Goal: Check status

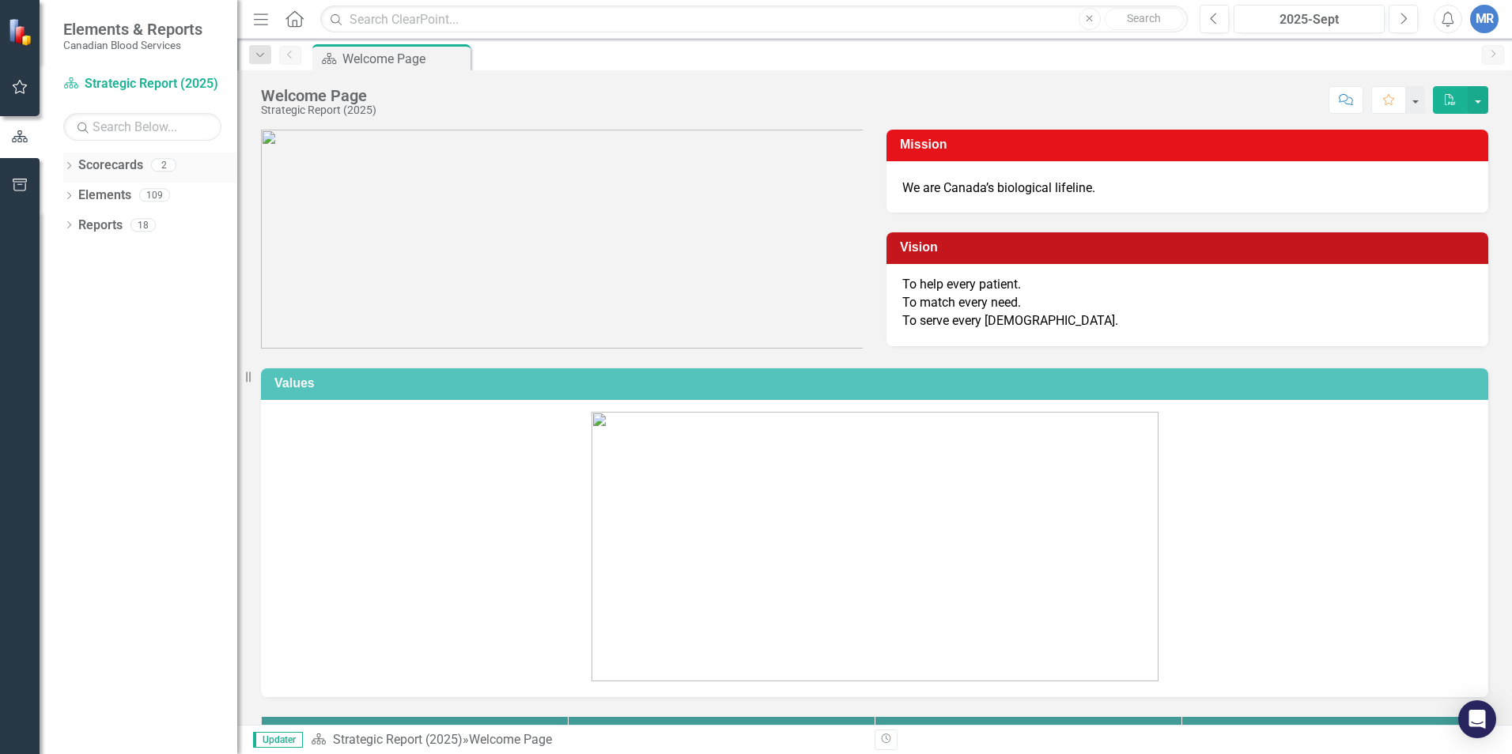
click at [68, 168] on icon "Dropdown" at bounding box center [68, 167] width 11 height 9
click at [68, 255] on icon "Dropdown" at bounding box center [68, 256] width 11 height 9
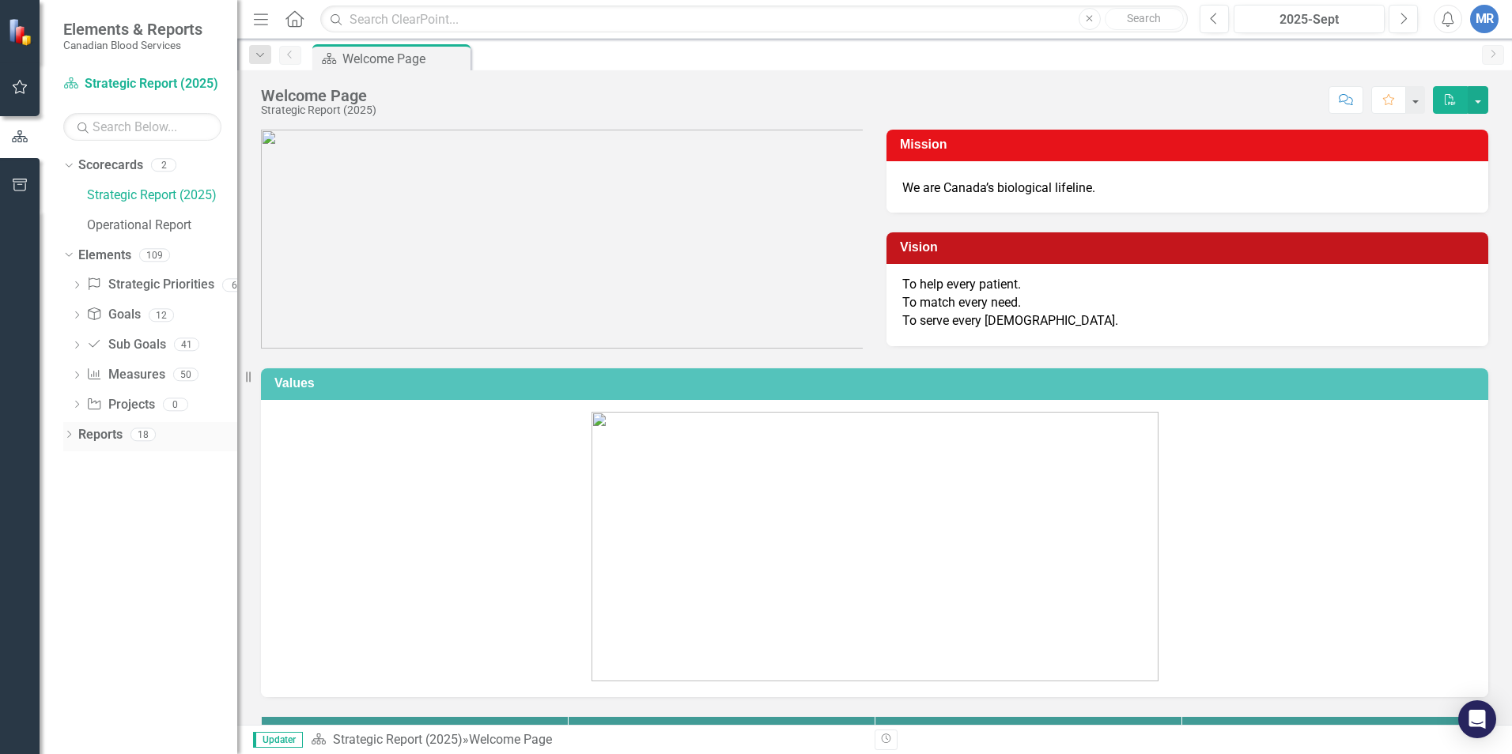
click at [66, 437] on icon "Dropdown" at bounding box center [68, 436] width 11 height 9
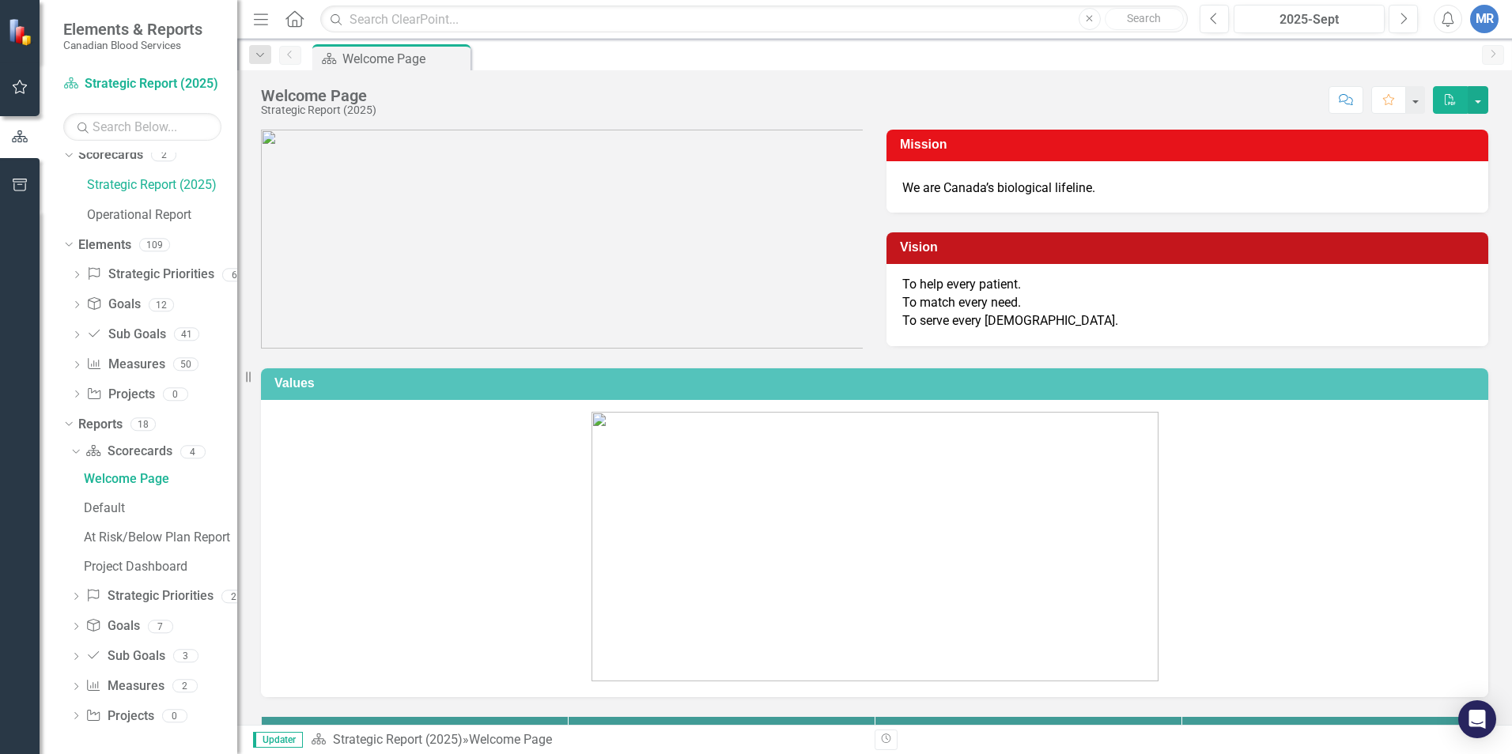
scroll to position [13, 0]
click at [22, 85] on icon "button" at bounding box center [20, 87] width 15 height 14
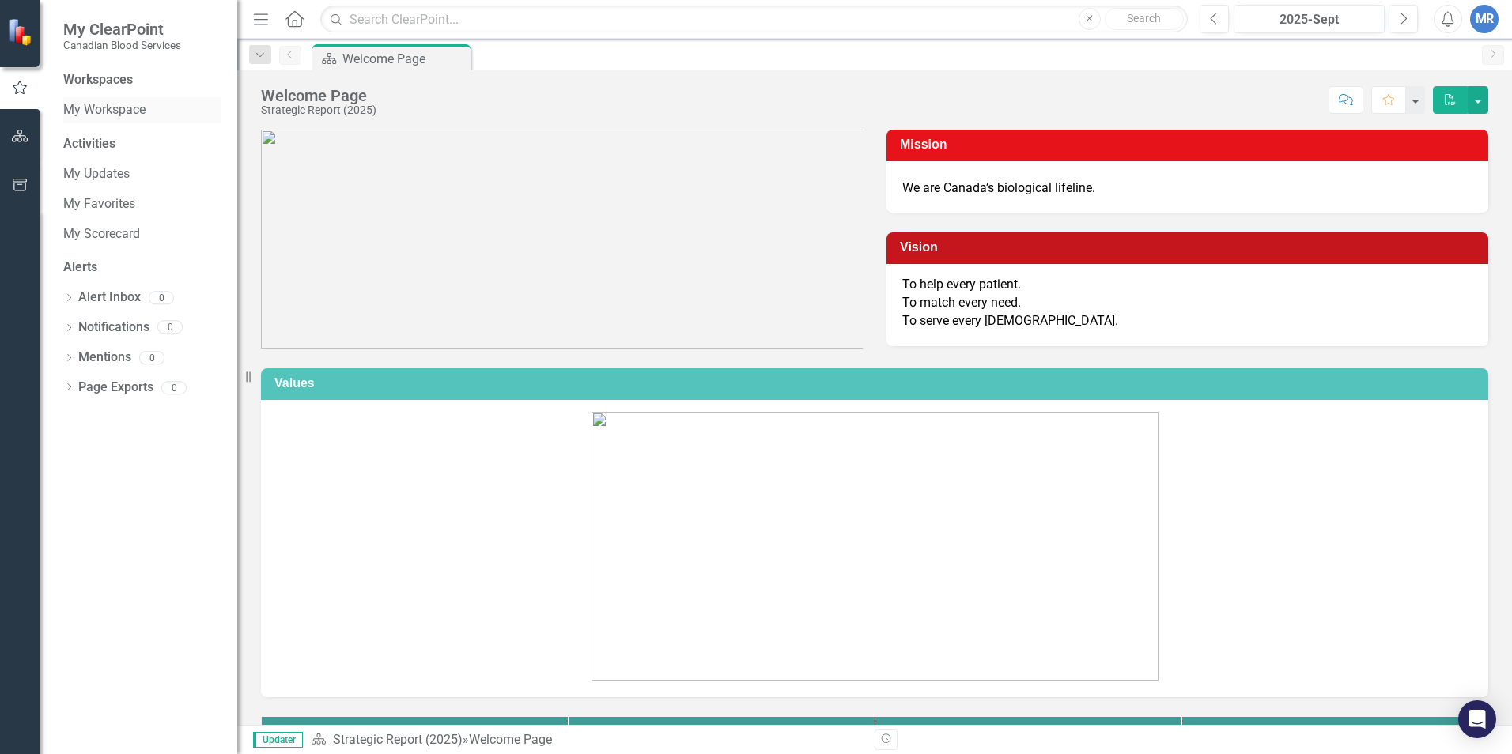
click at [110, 115] on link "My Workspace" at bounding box center [142, 110] width 158 height 18
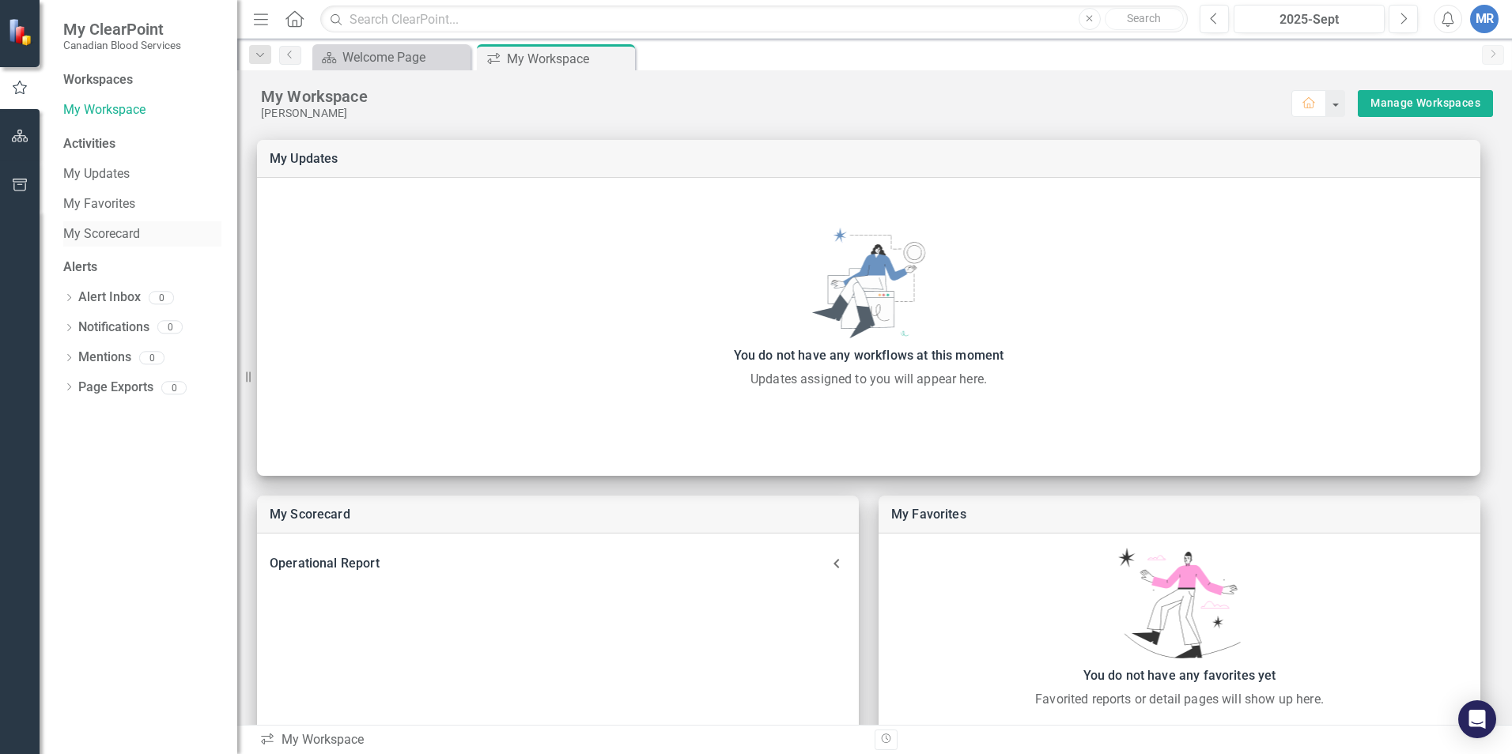
click at [112, 227] on link "My Scorecard" at bounding box center [142, 234] width 158 height 18
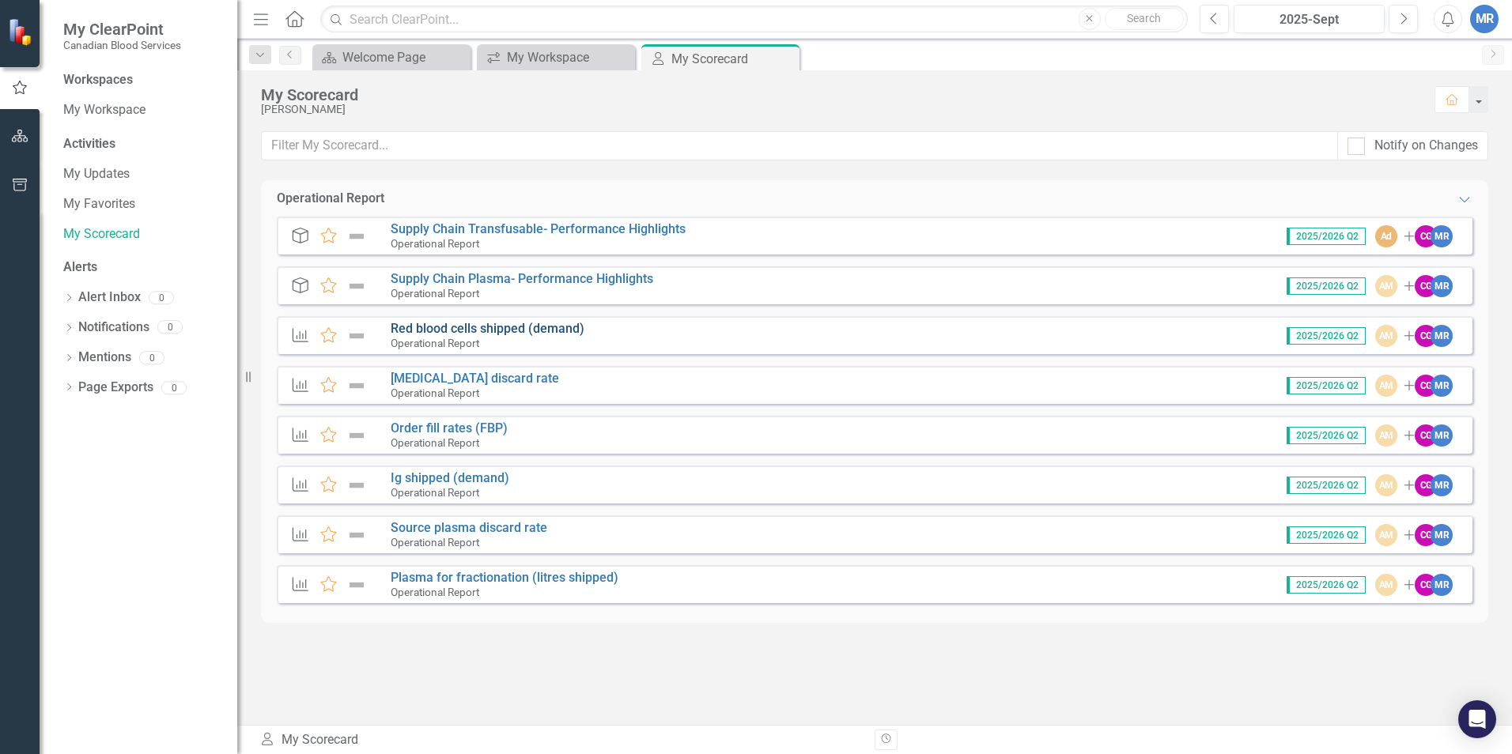
click at [455, 329] on link "Red blood cells shipped (demand)" at bounding box center [488, 328] width 194 height 15
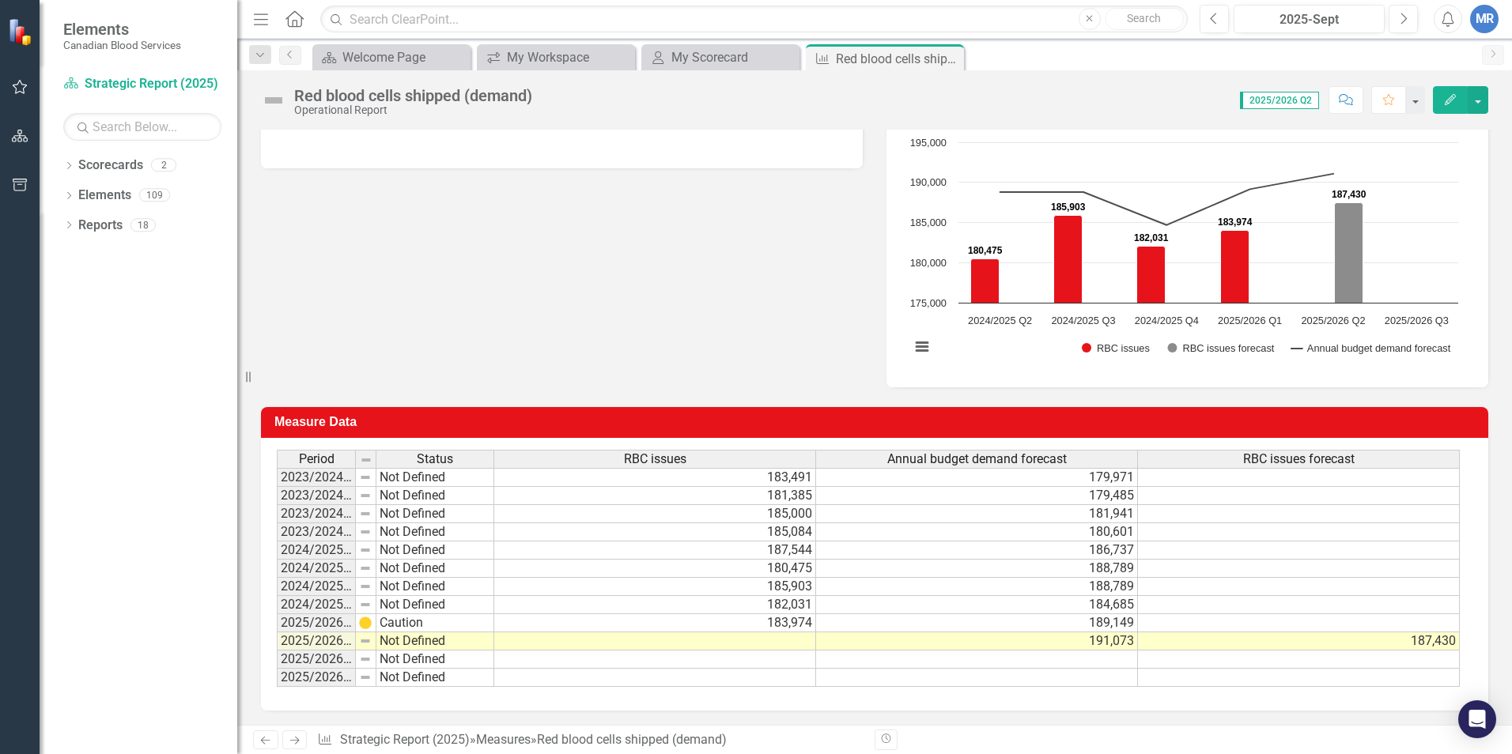
scroll to position [238, 0]
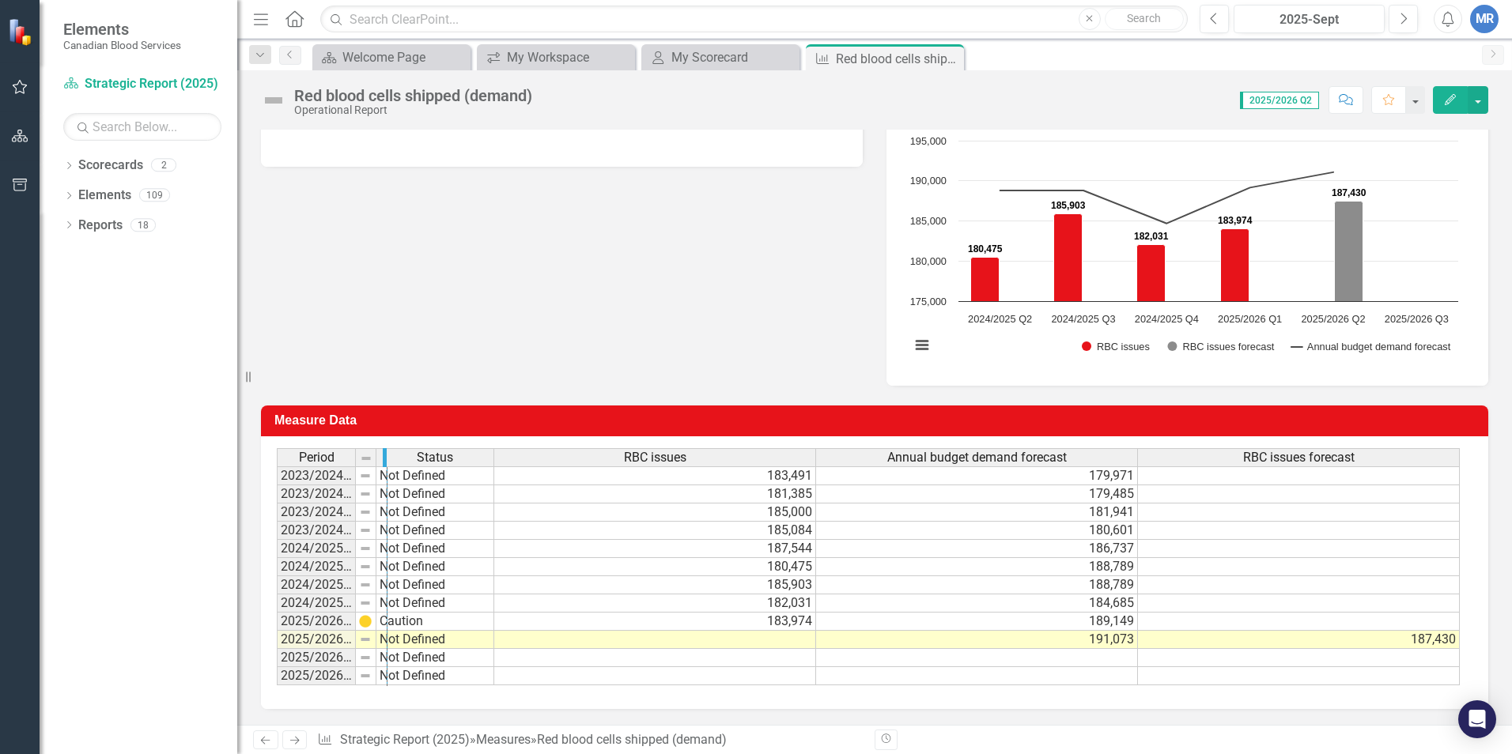
drag, startPoint x: 351, startPoint y: 459, endPoint x: 383, endPoint y: 458, distance: 31.7
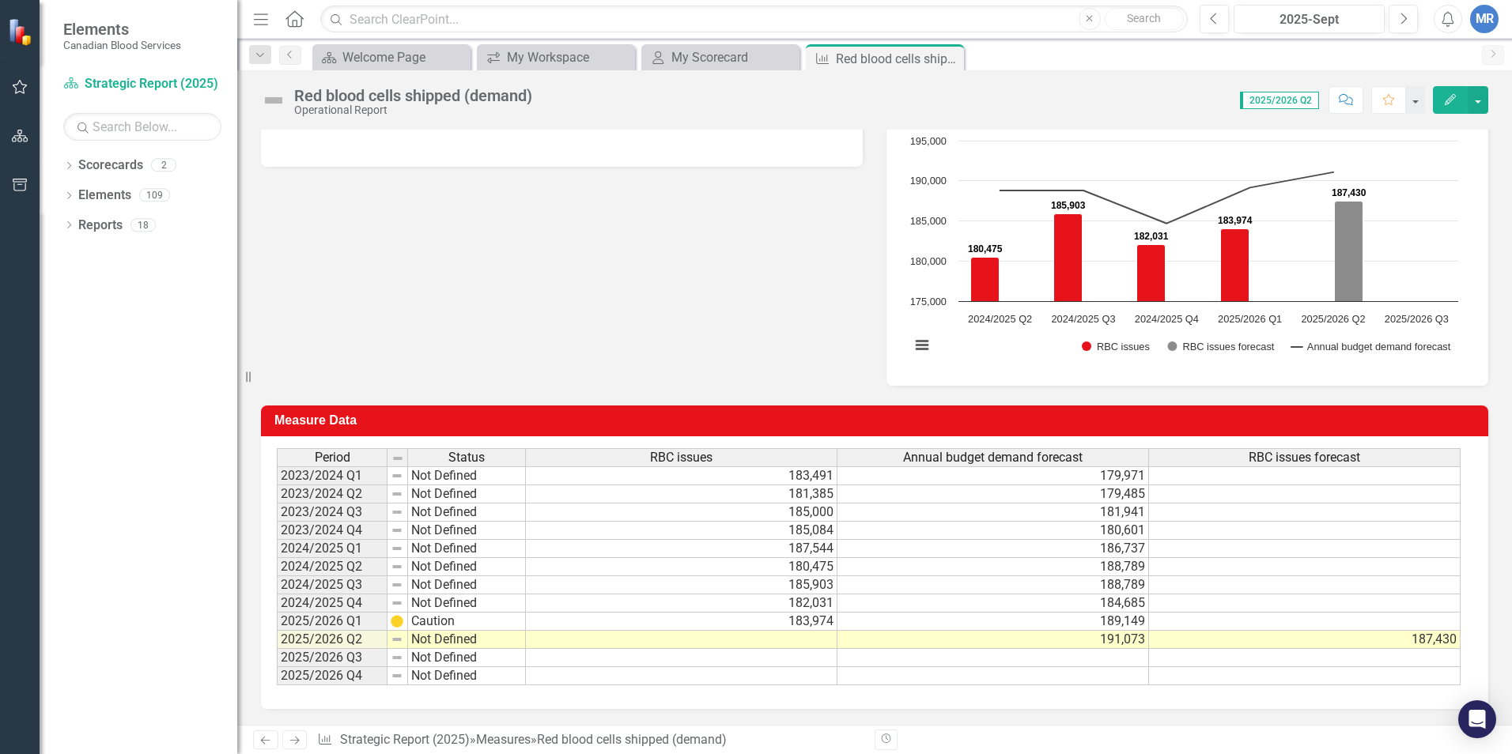
click at [450, 593] on td "Not Defined" at bounding box center [467, 585] width 118 height 18
click at [450, 606] on td "Not Defined" at bounding box center [467, 604] width 118 height 18
click at [772, 601] on td "182,031" at bounding box center [681, 604] width 311 height 18
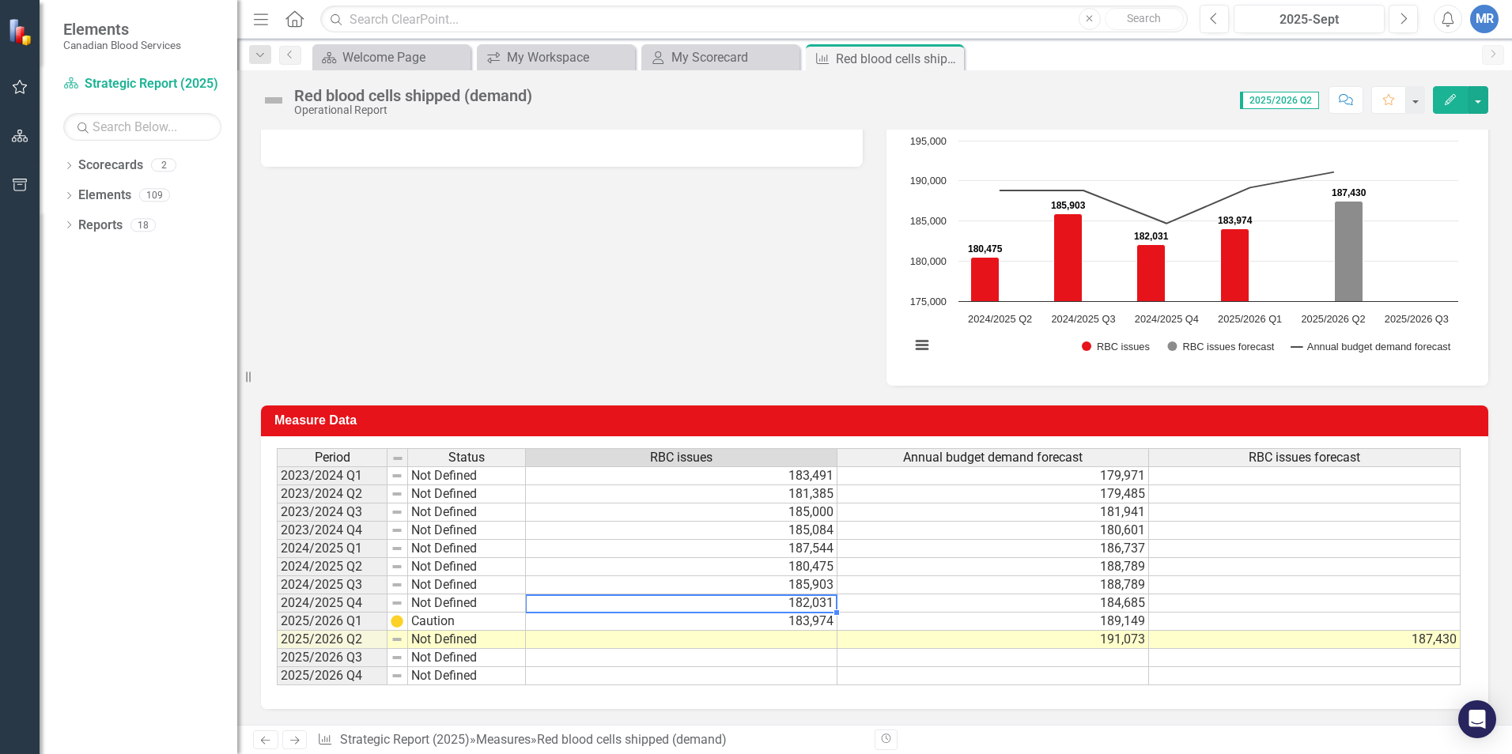
scroll to position [0, 0]
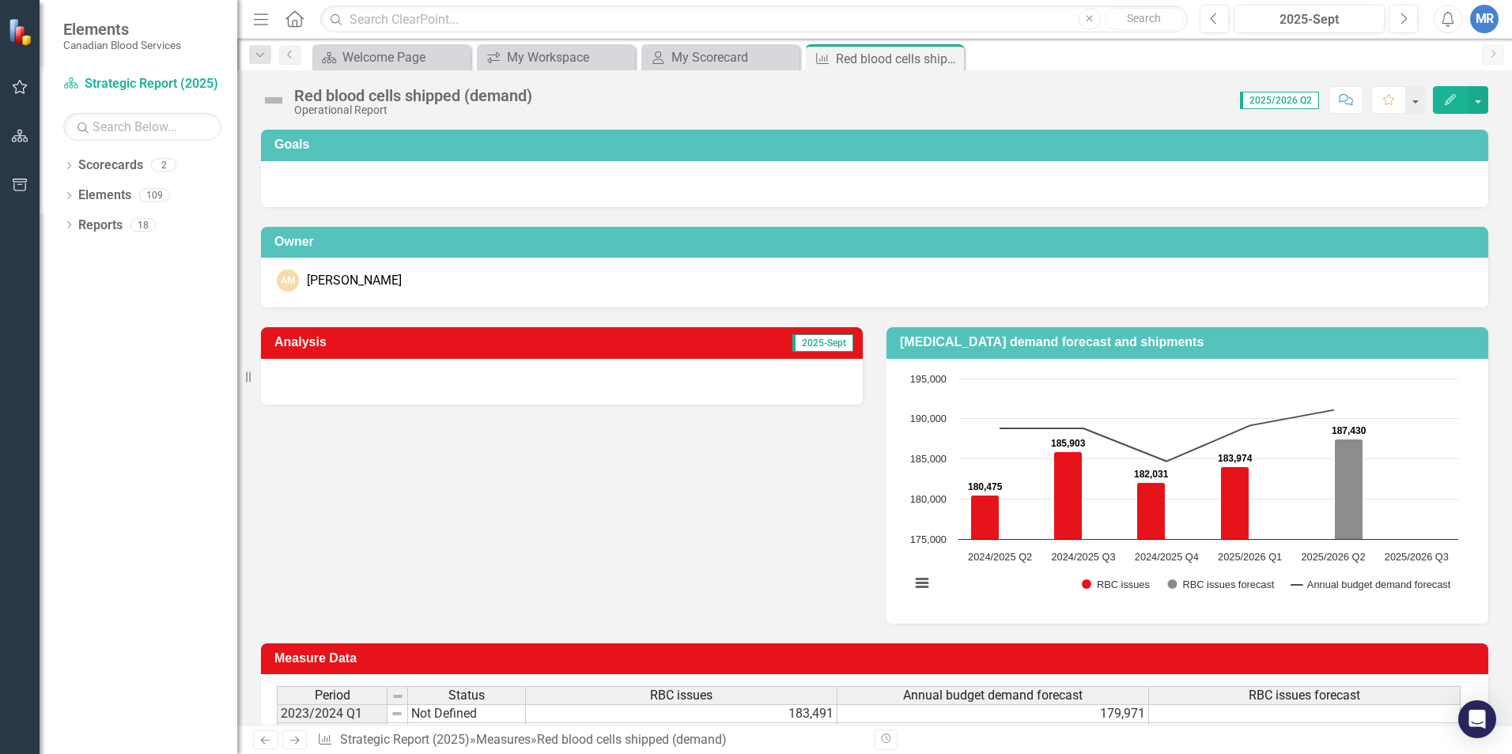
click at [1284, 101] on span "2025/2026 Q2" at bounding box center [1279, 100] width 79 height 17
click at [1249, 100] on span "2025/2026 Q2" at bounding box center [1279, 100] width 79 height 17
click at [1475, 105] on button "button" at bounding box center [1477, 100] width 21 height 28
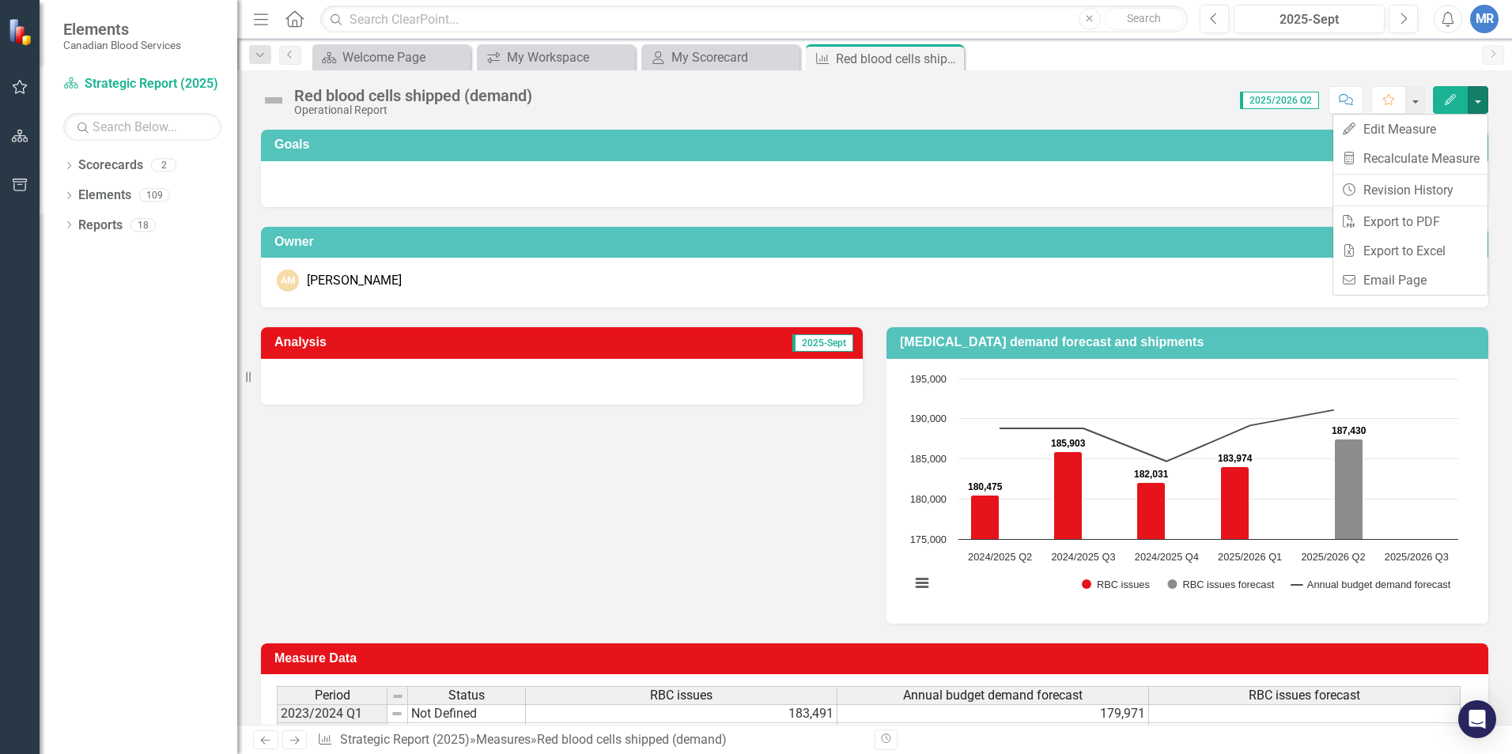
click at [1028, 65] on div "Scorecard Welcome Page Close icon.workspace My Workspace Close My Scorecard My …" at bounding box center [891, 56] width 1165 height 25
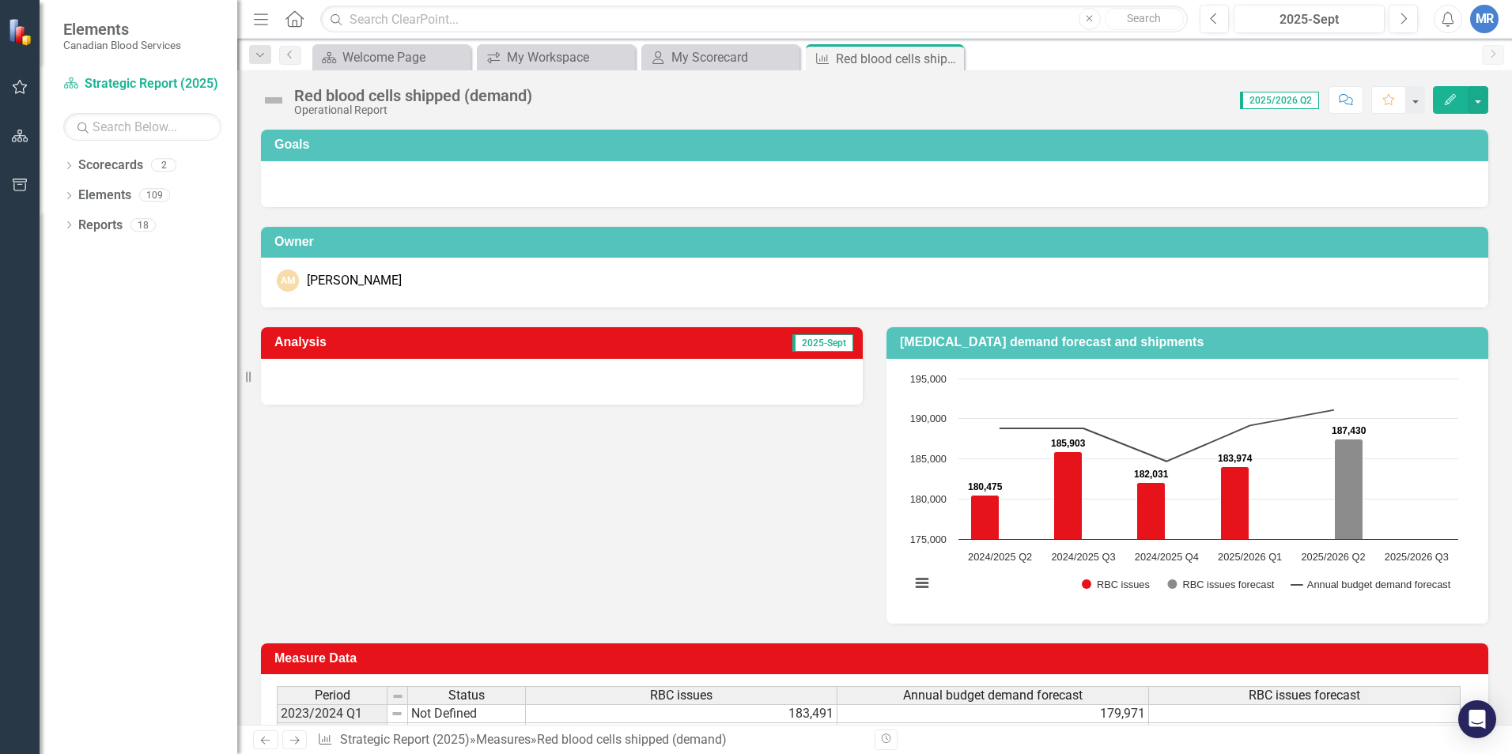
click at [1267, 98] on span "2025/2026 Q2" at bounding box center [1279, 100] width 79 height 17
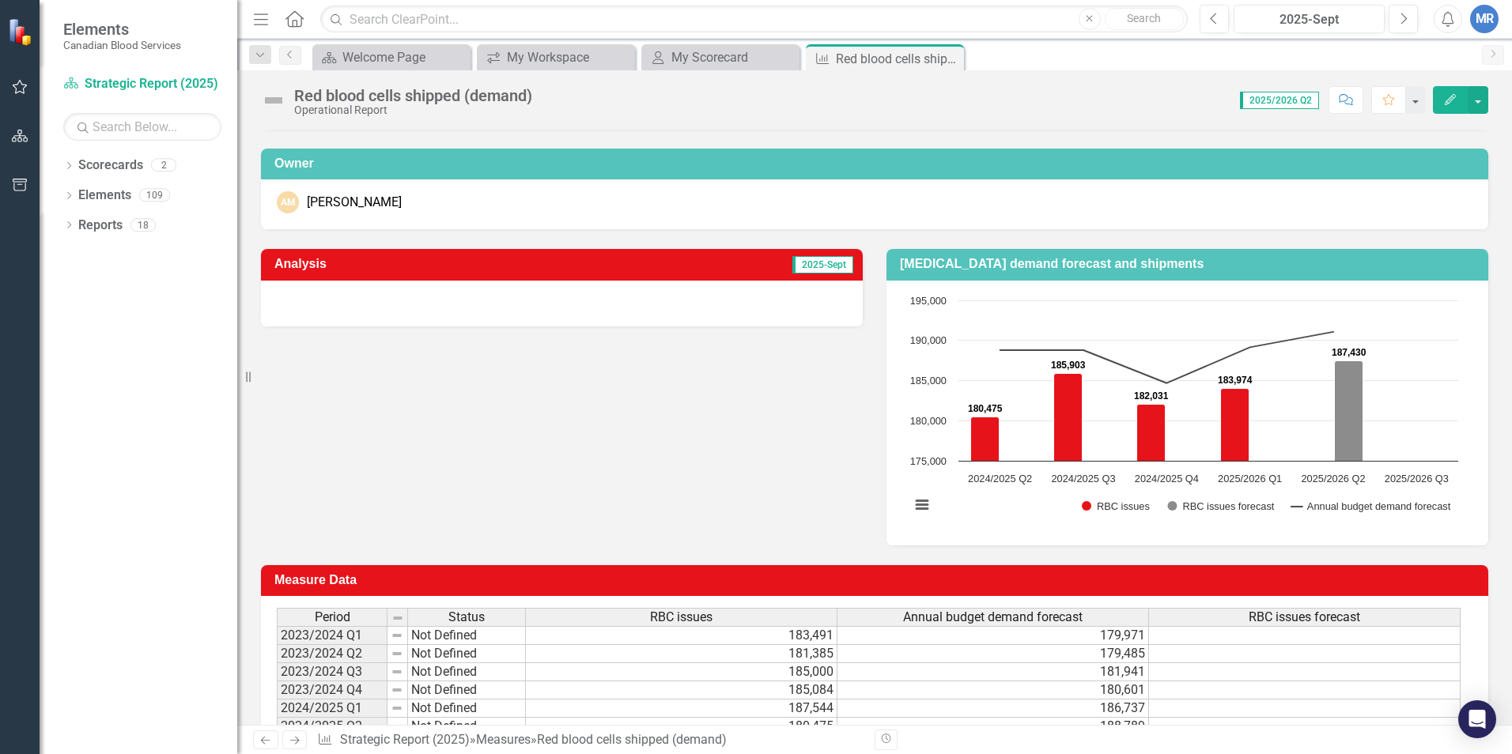
scroll to position [238, 0]
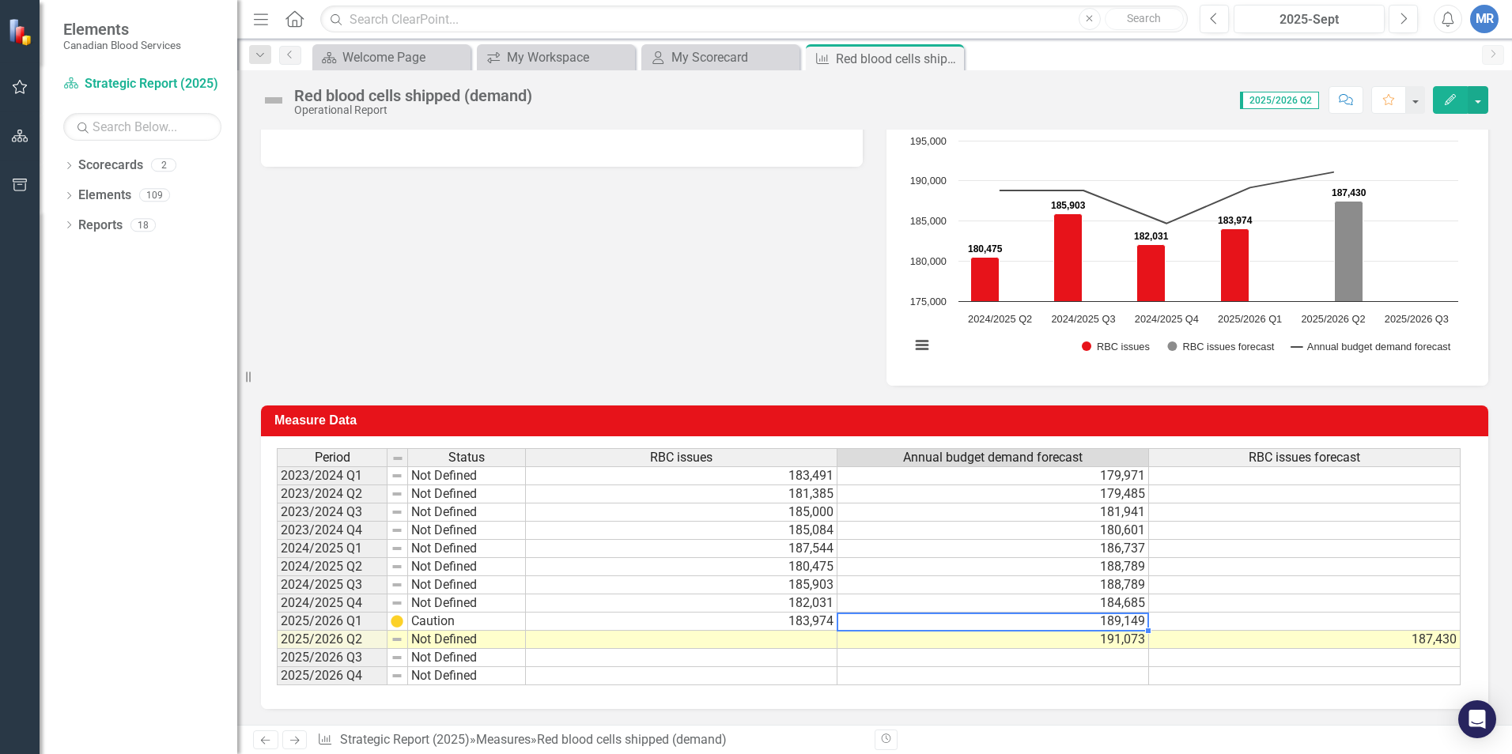
click at [938, 621] on td "189,149" at bounding box center [992, 622] width 311 height 18
click at [795, 617] on td "183,974" at bounding box center [681, 622] width 311 height 18
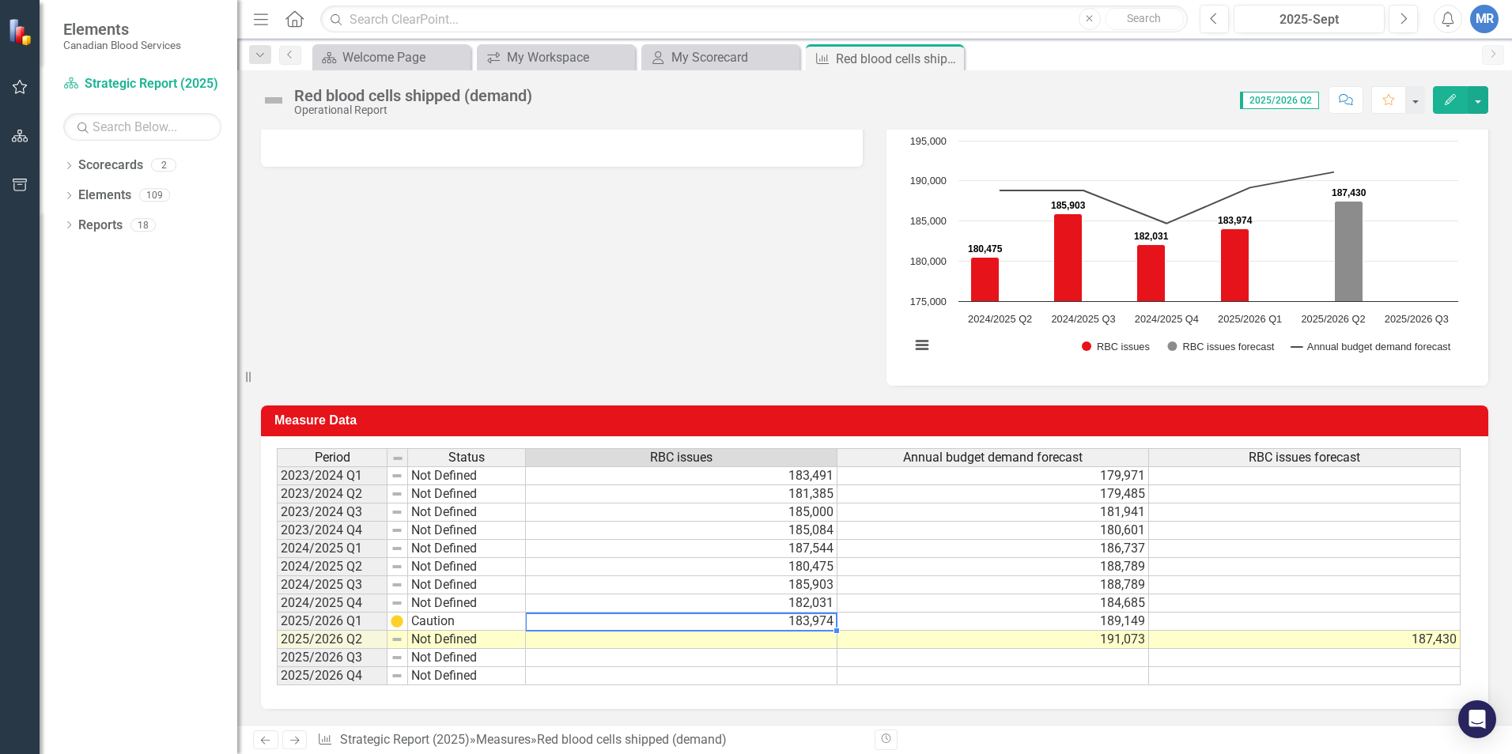
click at [632, 638] on td at bounding box center [681, 640] width 311 height 18
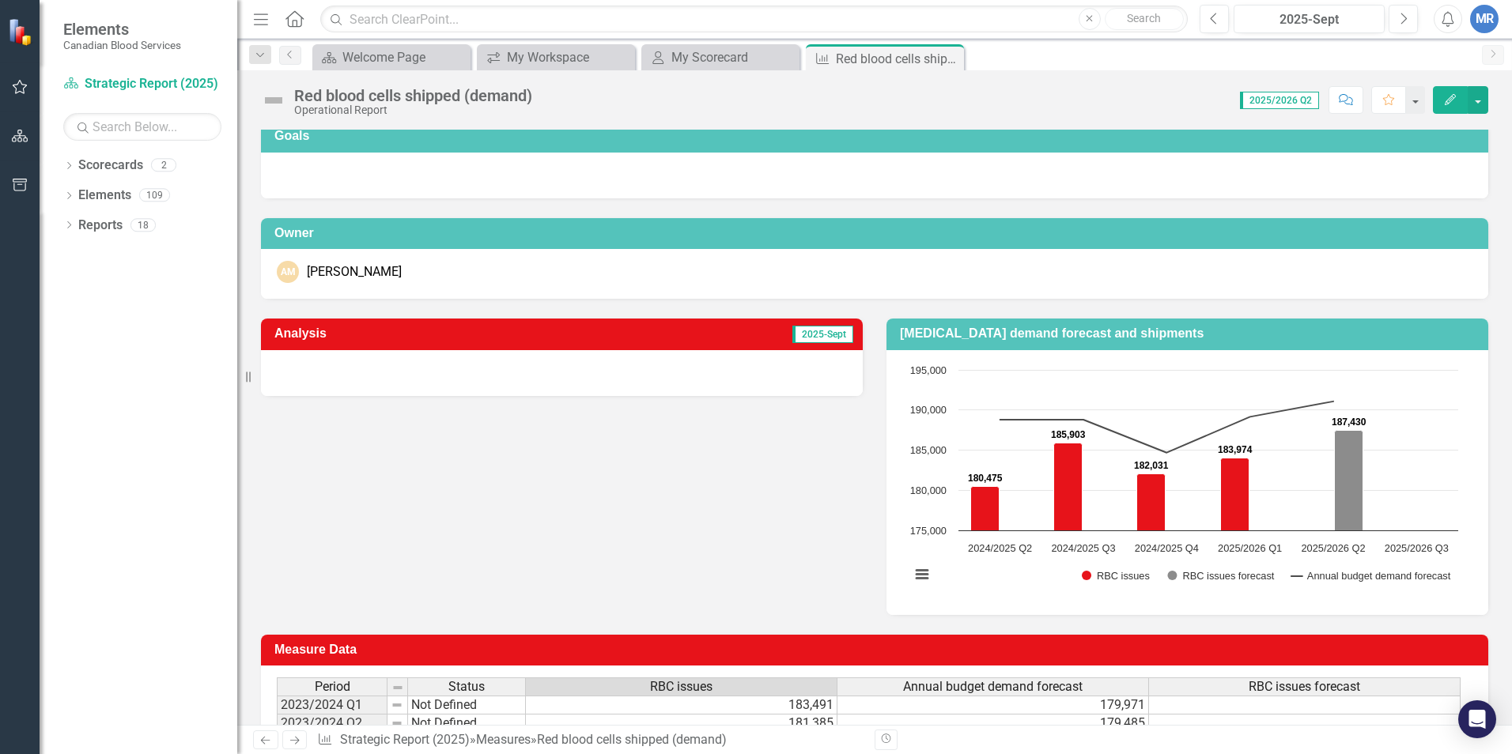
scroll to position [0, 0]
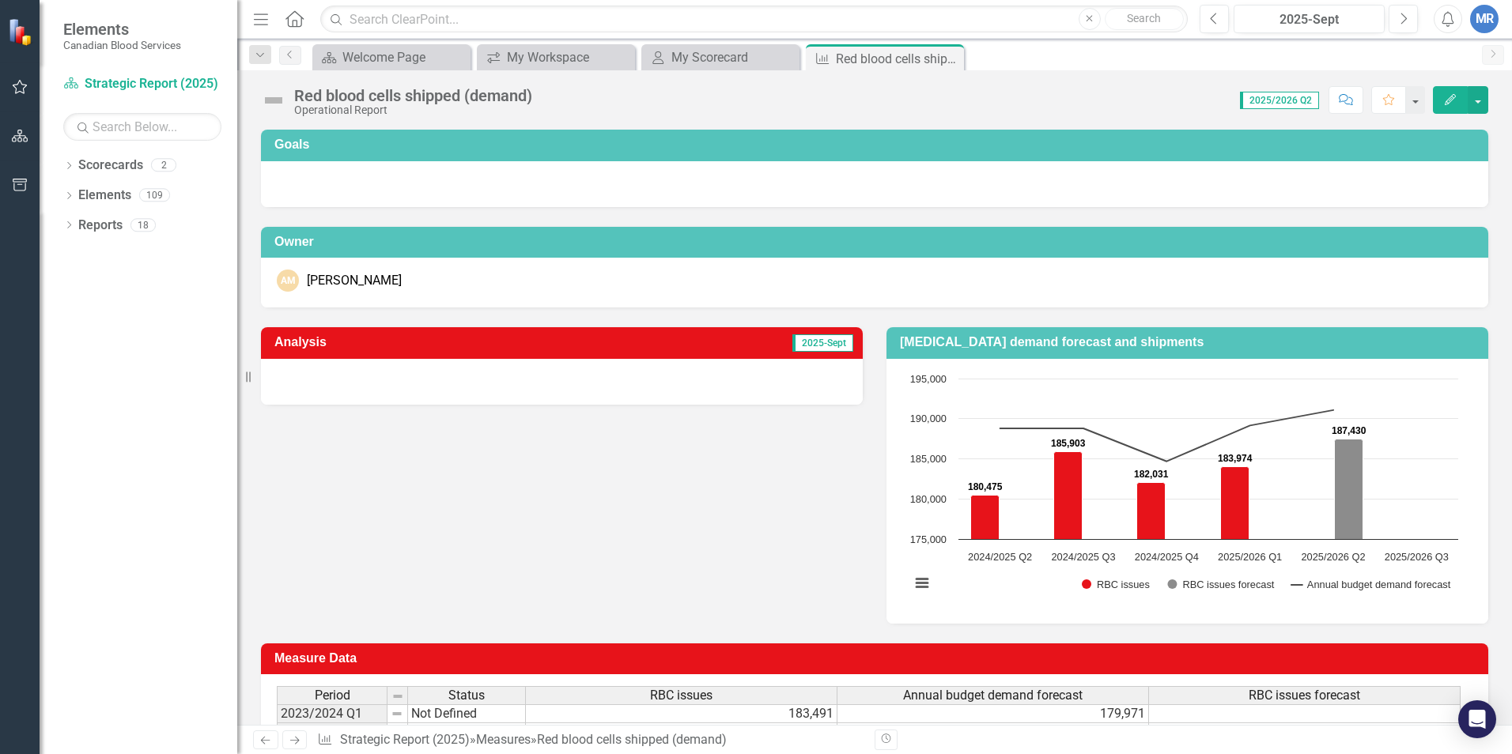
click at [826, 342] on span "2025-Sept" at bounding box center [822, 342] width 61 height 17
click at [821, 349] on span "2025-Sept" at bounding box center [822, 342] width 61 height 17
click at [247, 376] on icon "Resize" at bounding box center [251, 377] width 16 height 13
click at [1415, 98] on button "button" at bounding box center [1414, 100] width 21 height 28
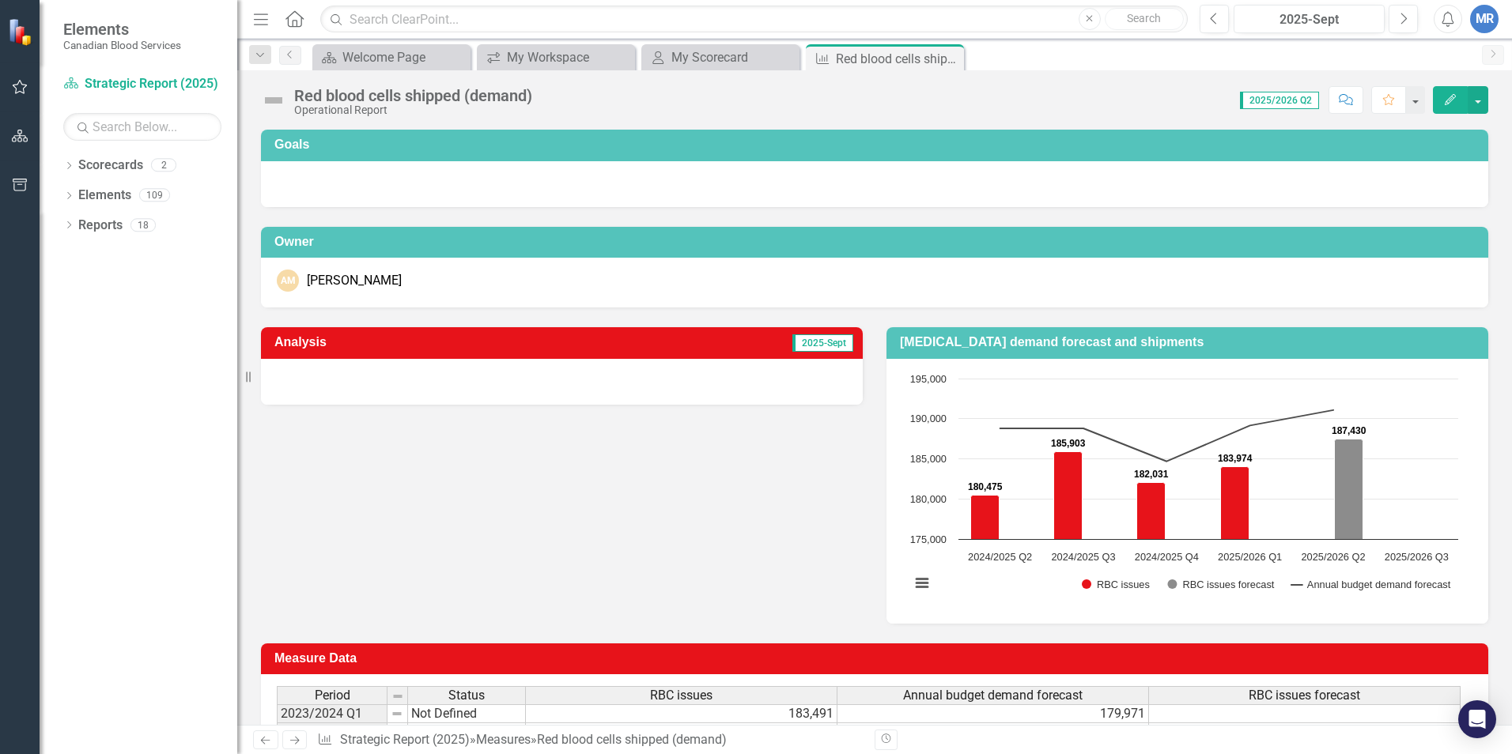
click at [1280, 99] on span "2025/2026 Q2" at bounding box center [1279, 100] width 79 height 17
click at [1281, 99] on span "2025/2026 Q2" at bounding box center [1279, 100] width 79 height 17
drag, startPoint x: 1281, startPoint y: 99, endPoint x: 1230, endPoint y: 112, distance: 52.4
click at [1230, 112] on div "Score: N/A 2025/2026 Q2 Completed Comment Favorite Edit" at bounding box center [1014, 99] width 948 height 27
click at [285, 59] on link "Previous" at bounding box center [290, 55] width 22 height 19
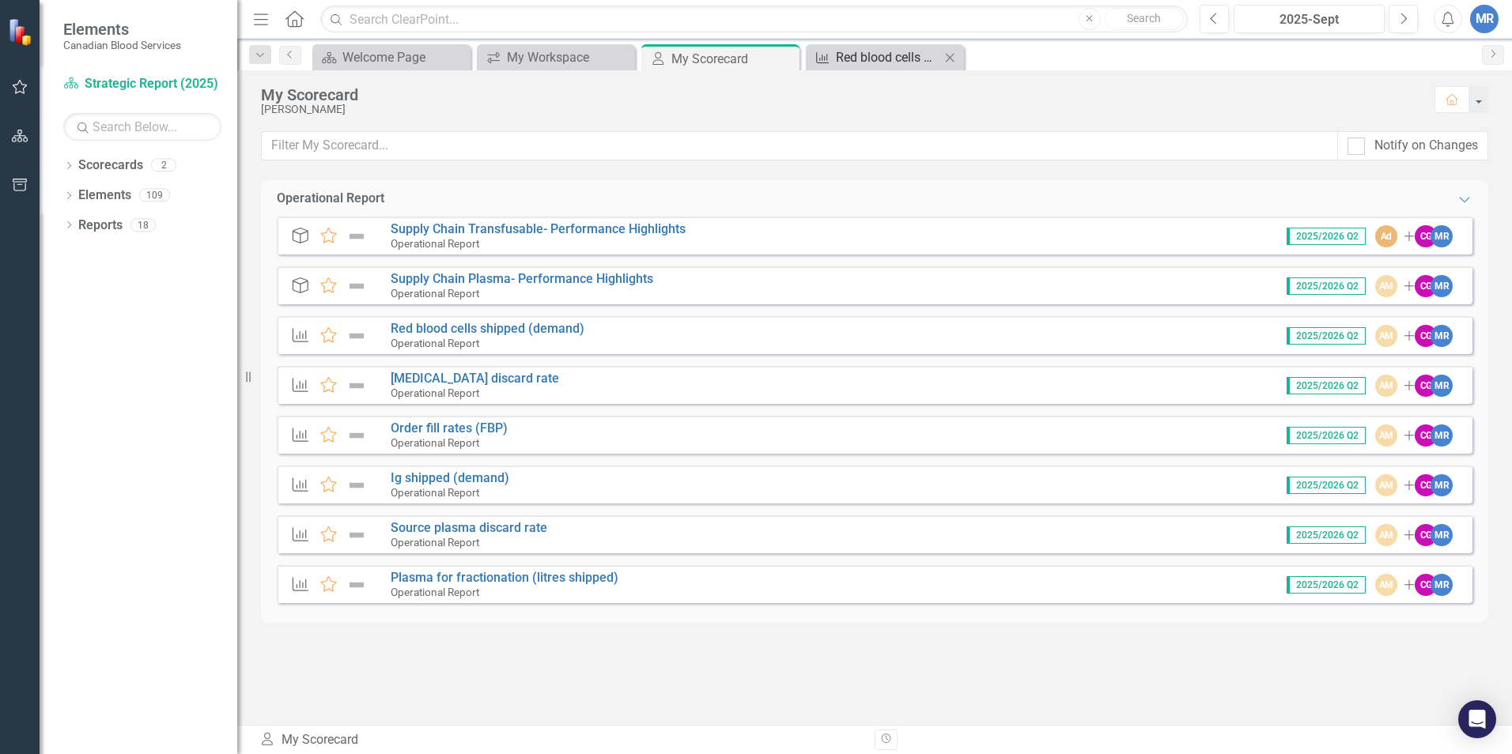
click at [904, 52] on div "Red blood cells shipped (demand)" at bounding box center [888, 57] width 104 height 20
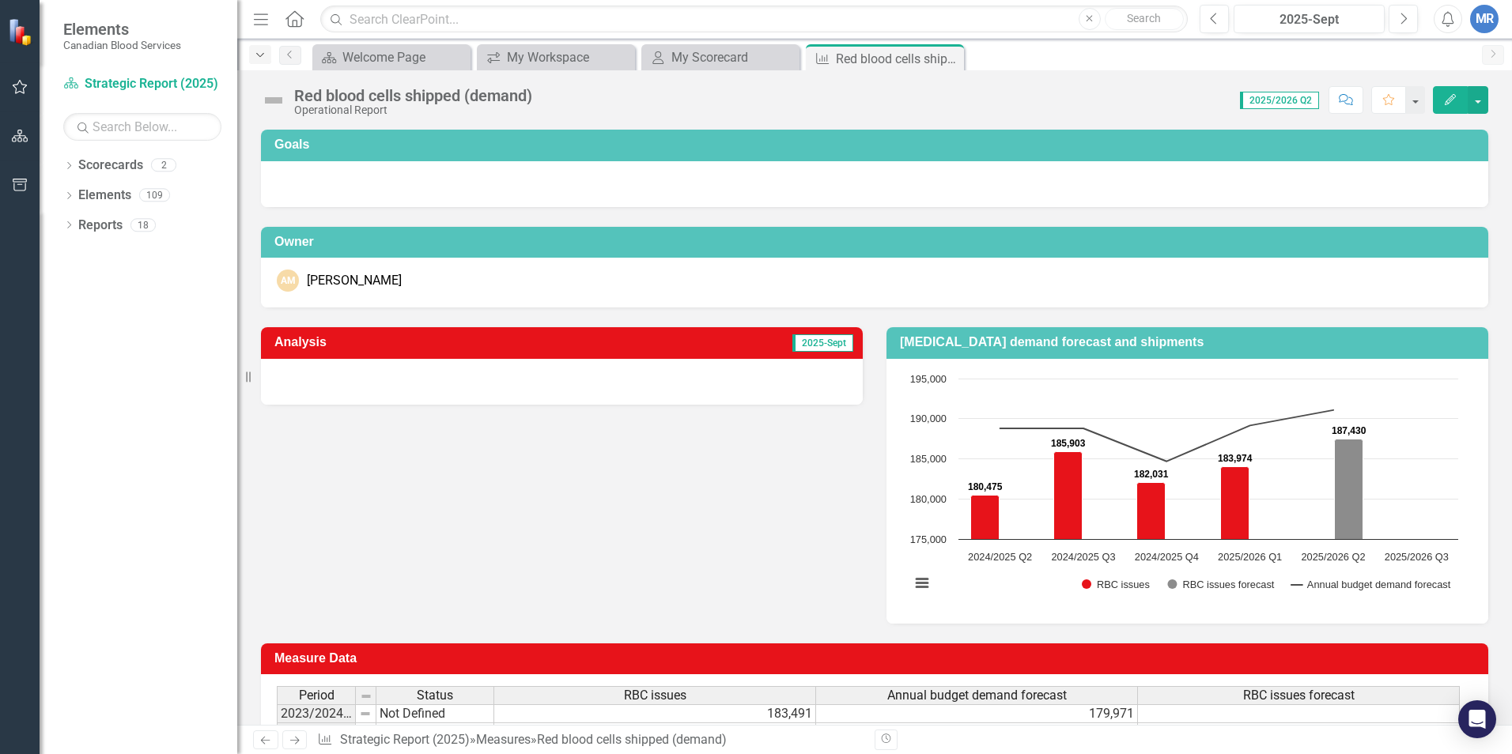
click at [261, 58] on icon "Dropdown" at bounding box center [260, 55] width 14 height 11
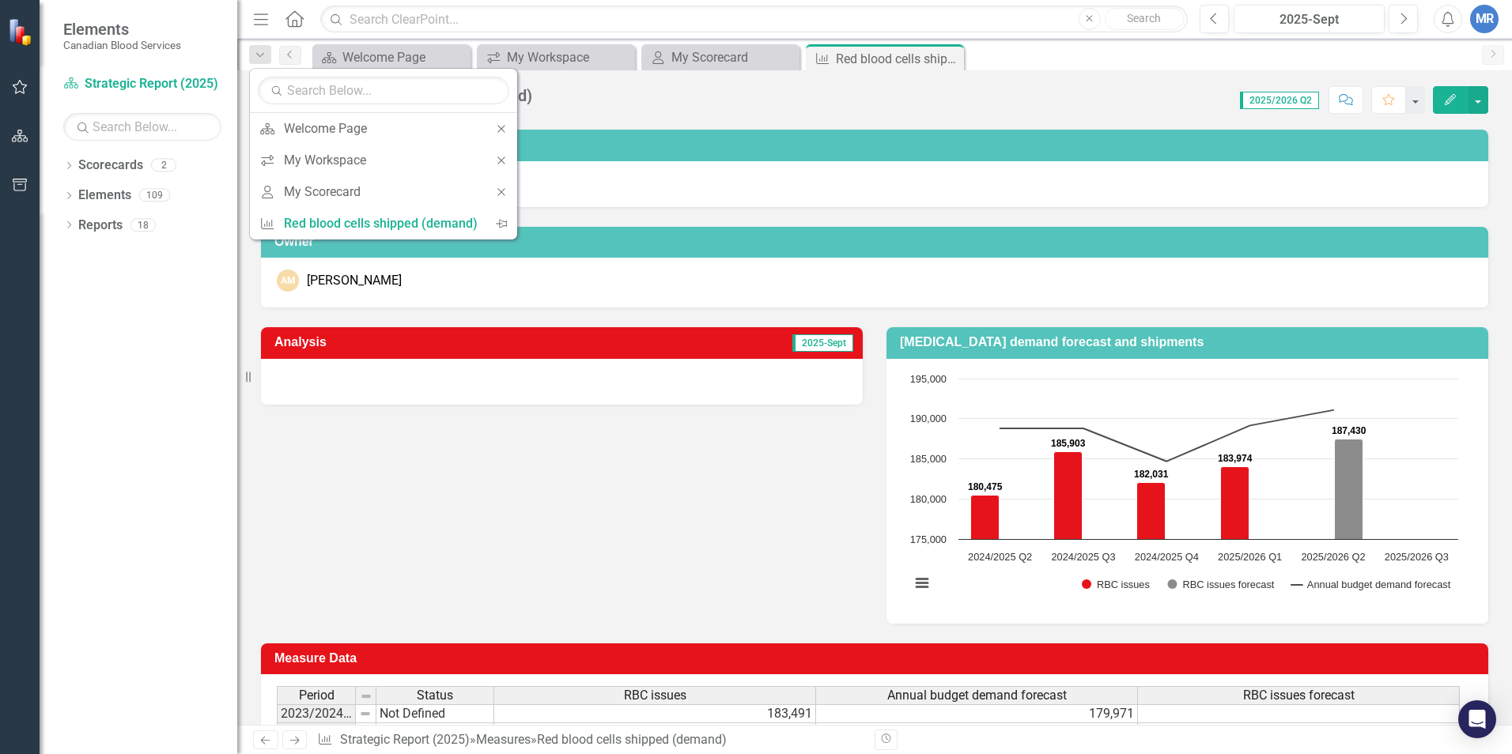
click at [832, 193] on div at bounding box center [874, 184] width 1227 height 46
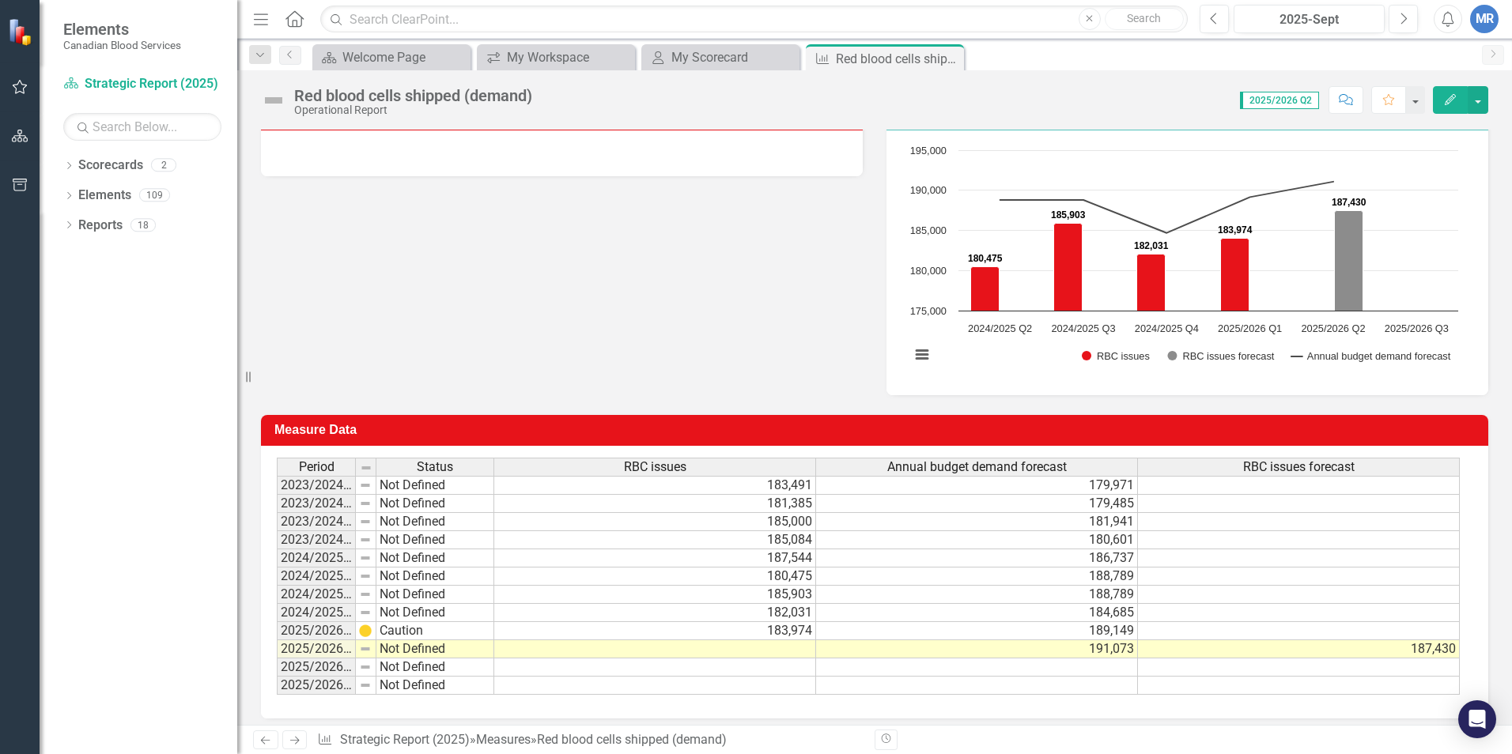
scroll to position [238, 0]
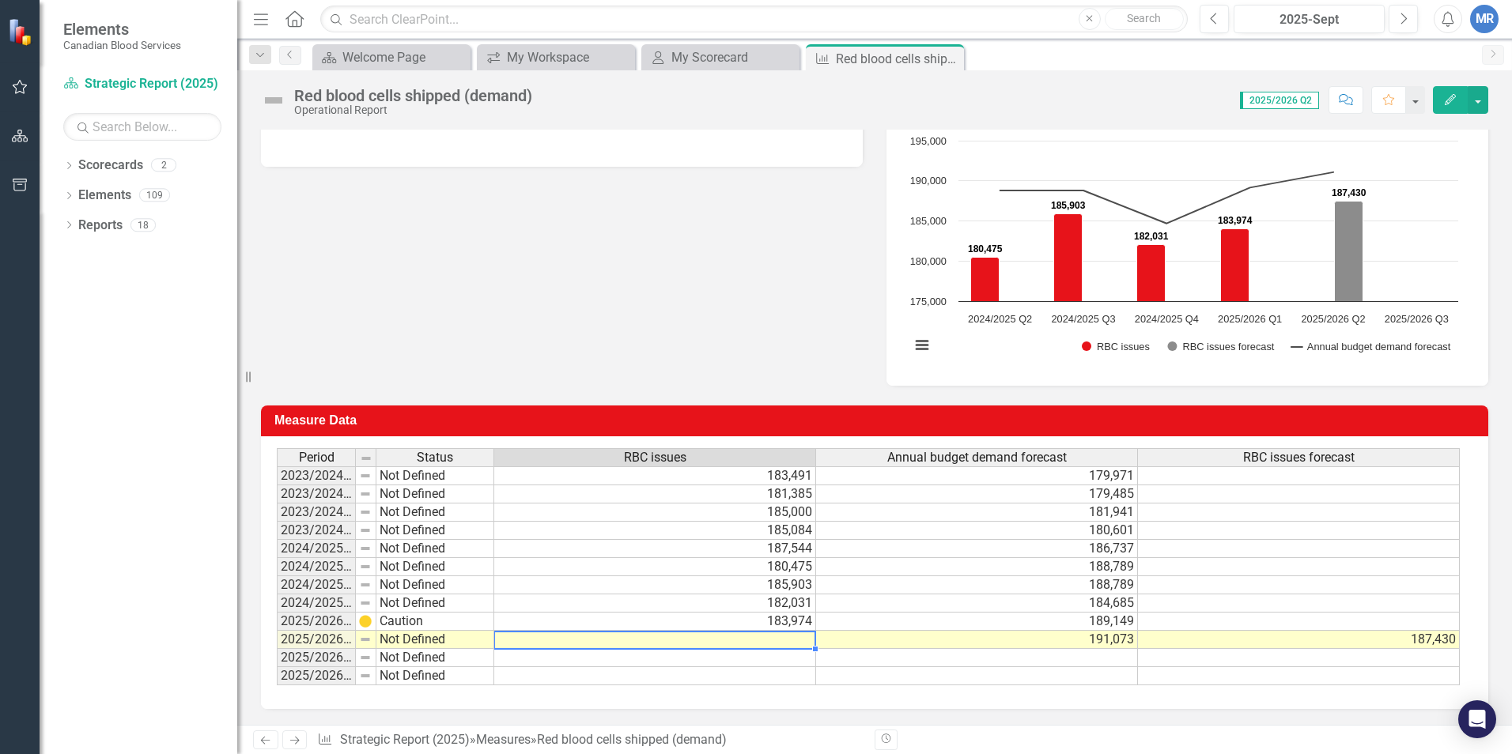
click at [277, 648] on div "Period Status RBC issues Annual budget demand forecast RBC issues forecast 2023…" at bounding box center [277, 566] width 0 height 237
click at [776, 641] on td at bounding box center [655, 640] width 322 height 18
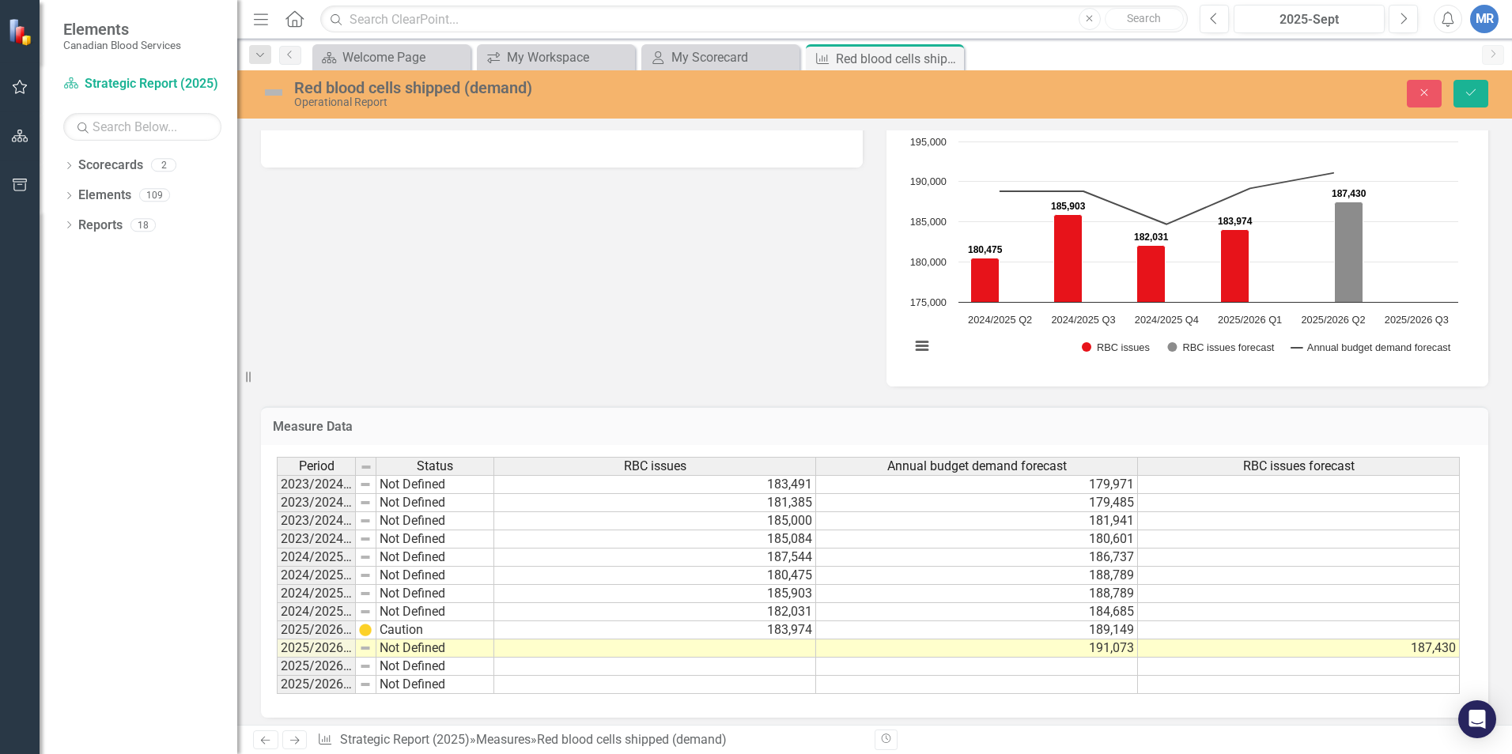
click at [574, 340] on div "Analysis 2025-Sept [MEDICAL_DATA] demand forecast and shipments Chart Combinati…" at bounding box center [874, 229] width 1251 height 316
click at [1424, 100] on button "Close" at bounding box center [1423, 94] width 35 height 28
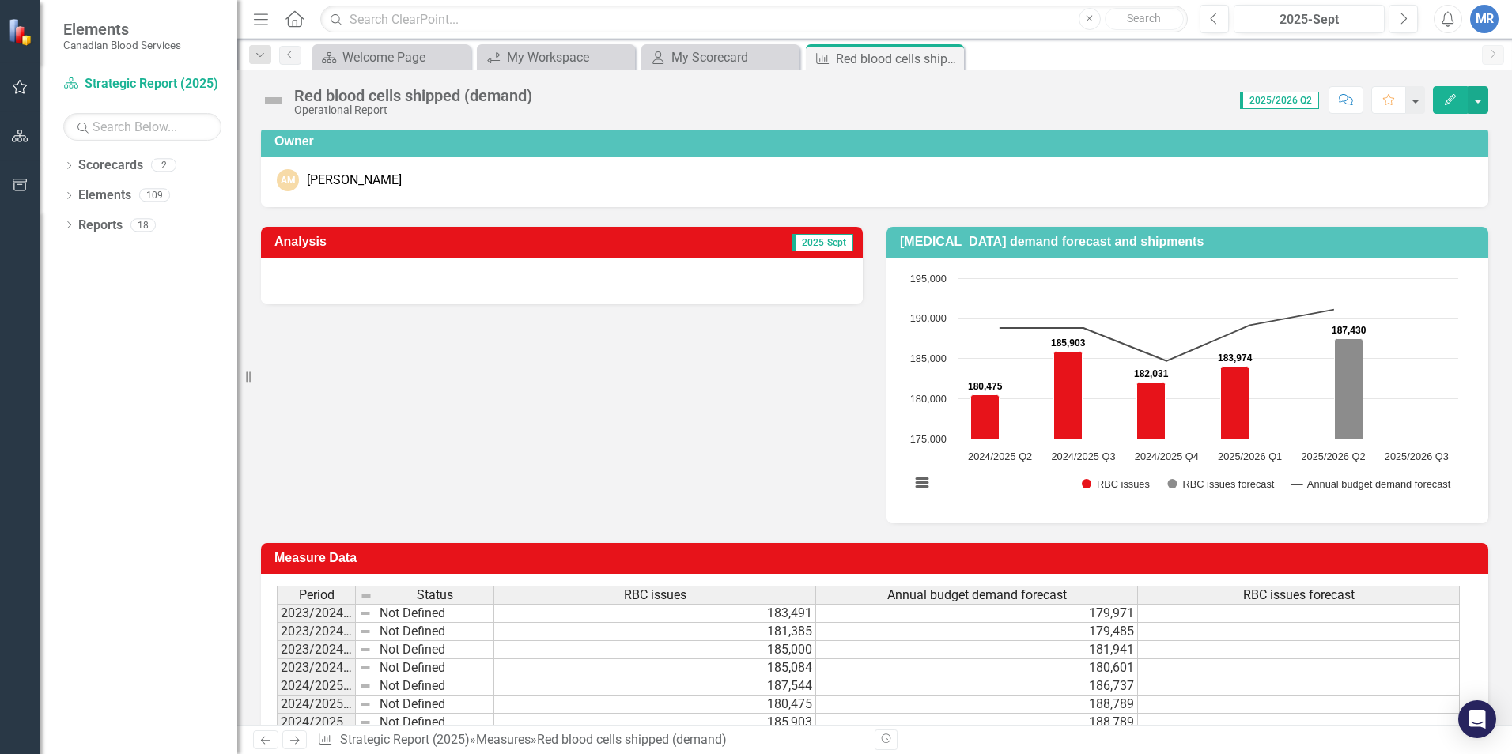
scroll to position [80, 0]
